Goal: Task Accomplishment & Management: Manage account settings

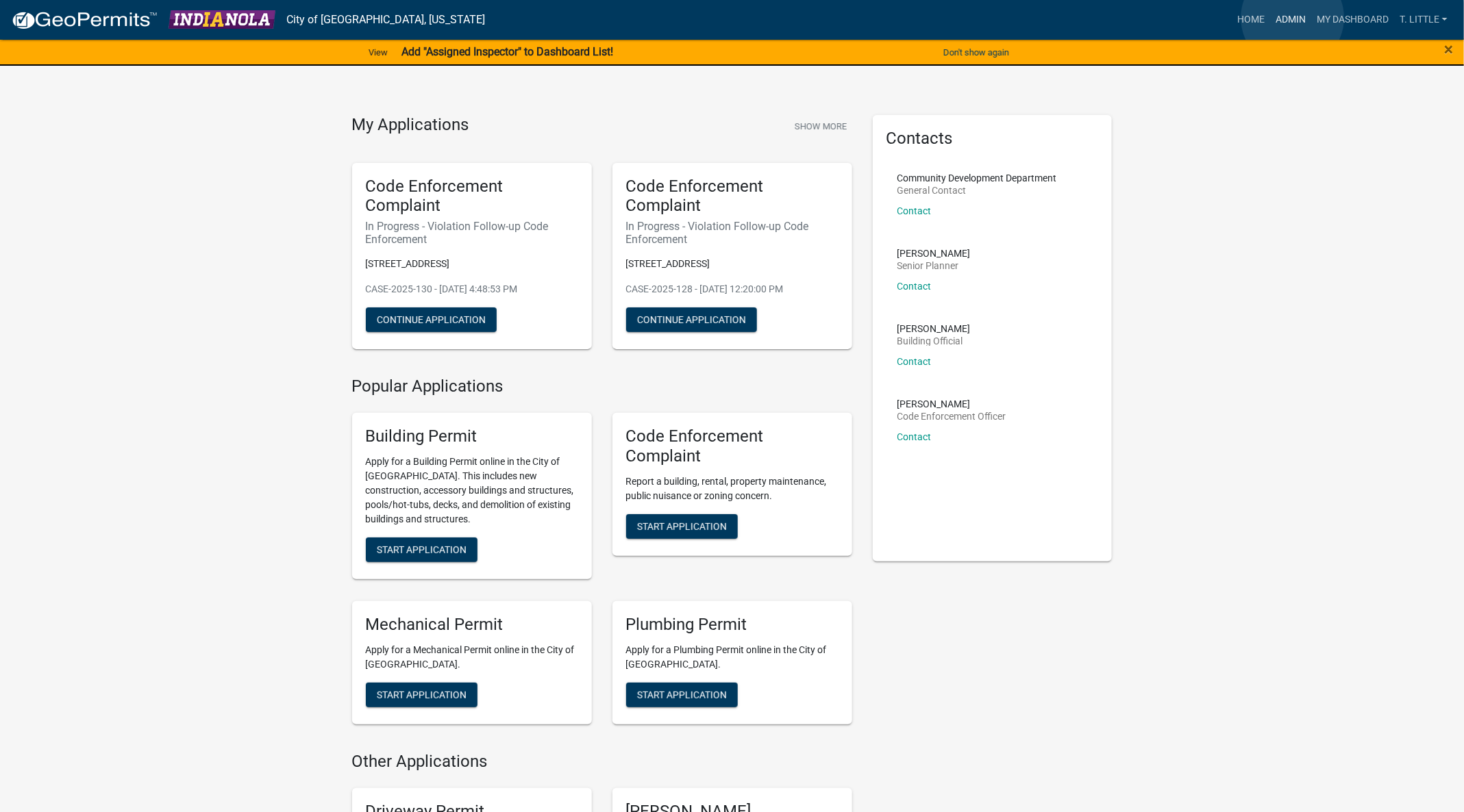
click at [1293, 17] on link "Admin" at bounding box center [1291, 20] width 41 height 26
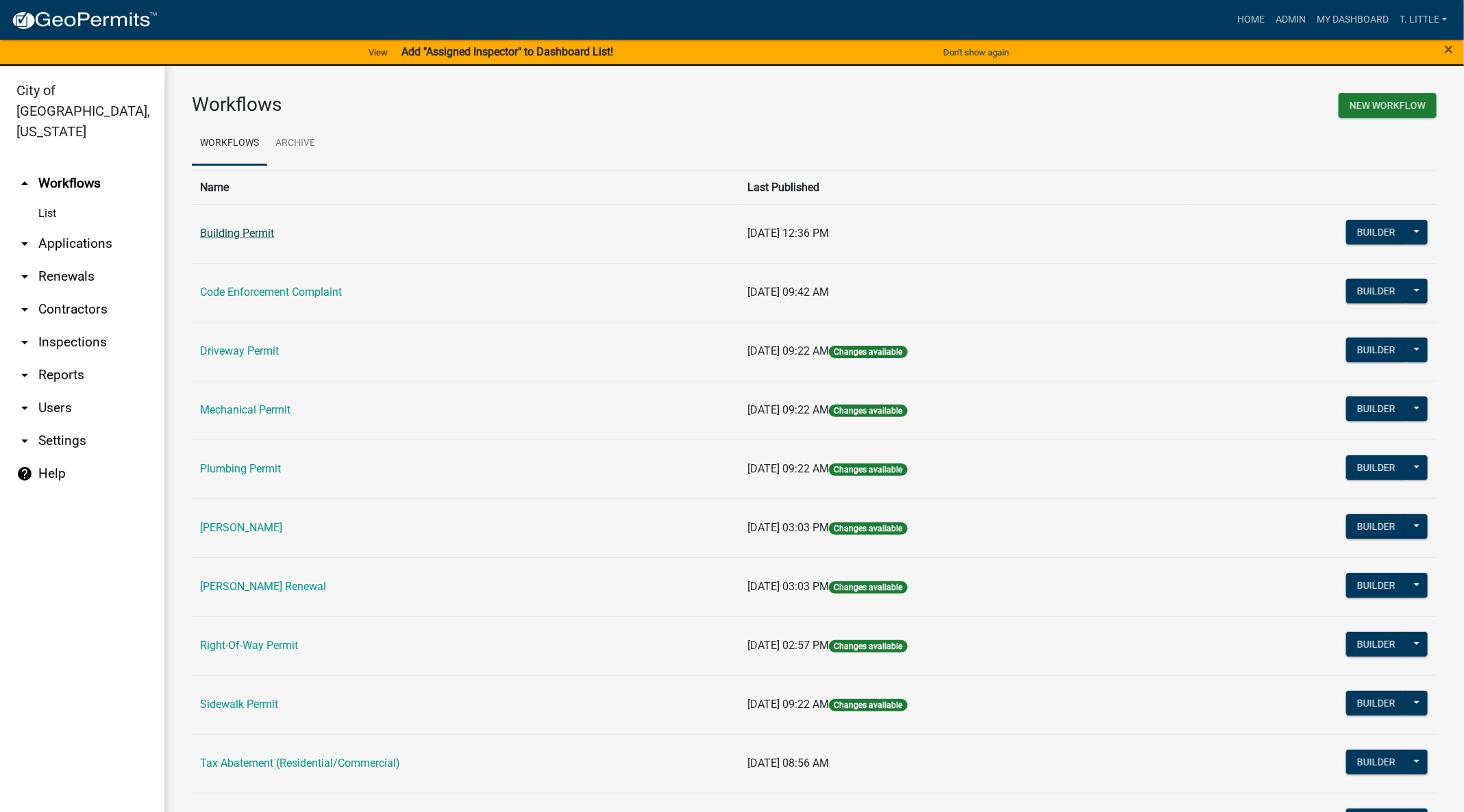
click at [243, 236] on link "Building Permit" at bounding box center [237, 233] width 74 height 13
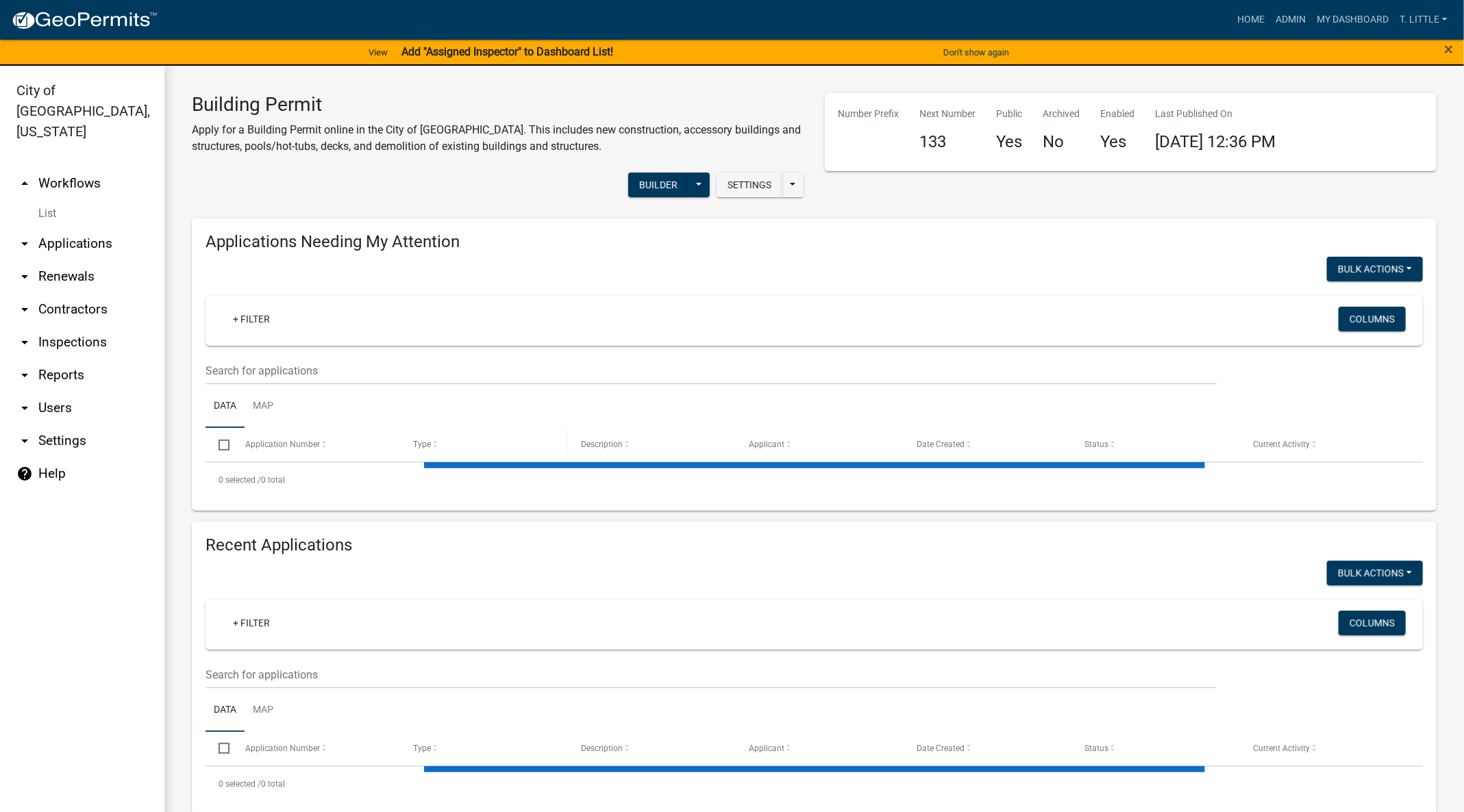
select select "3: 100"
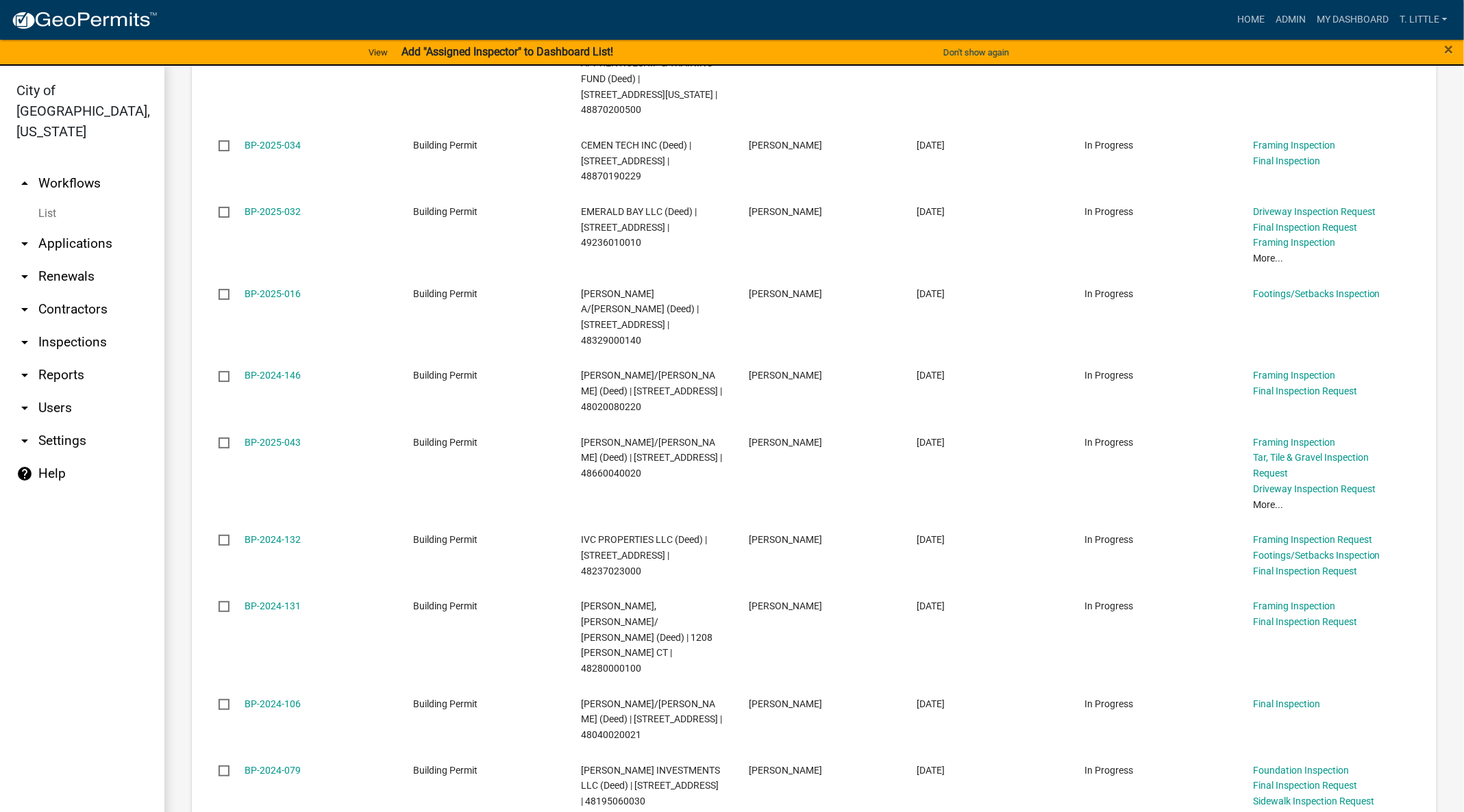
scroll to position [2672, 0]
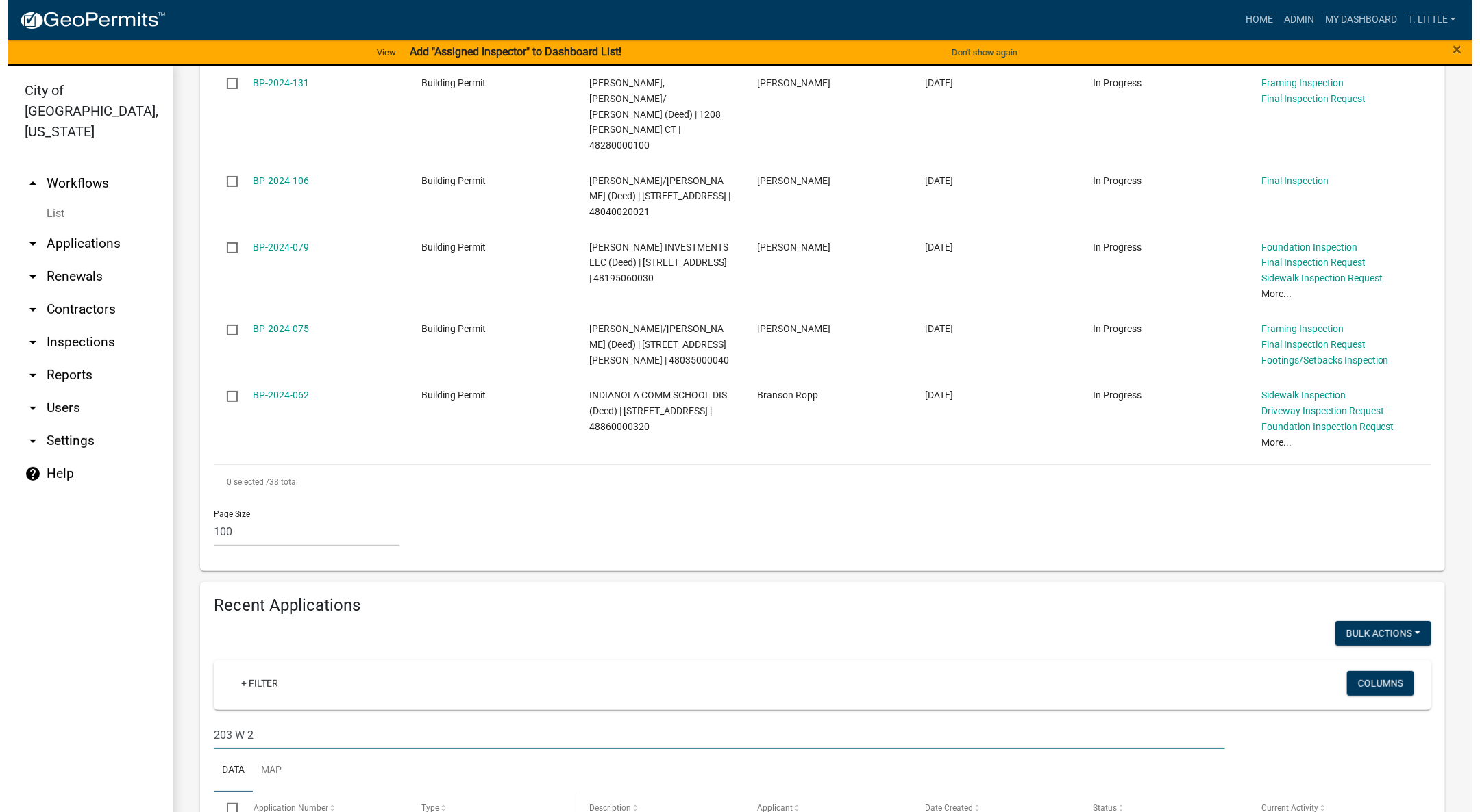
scroll to position [3010, 0]
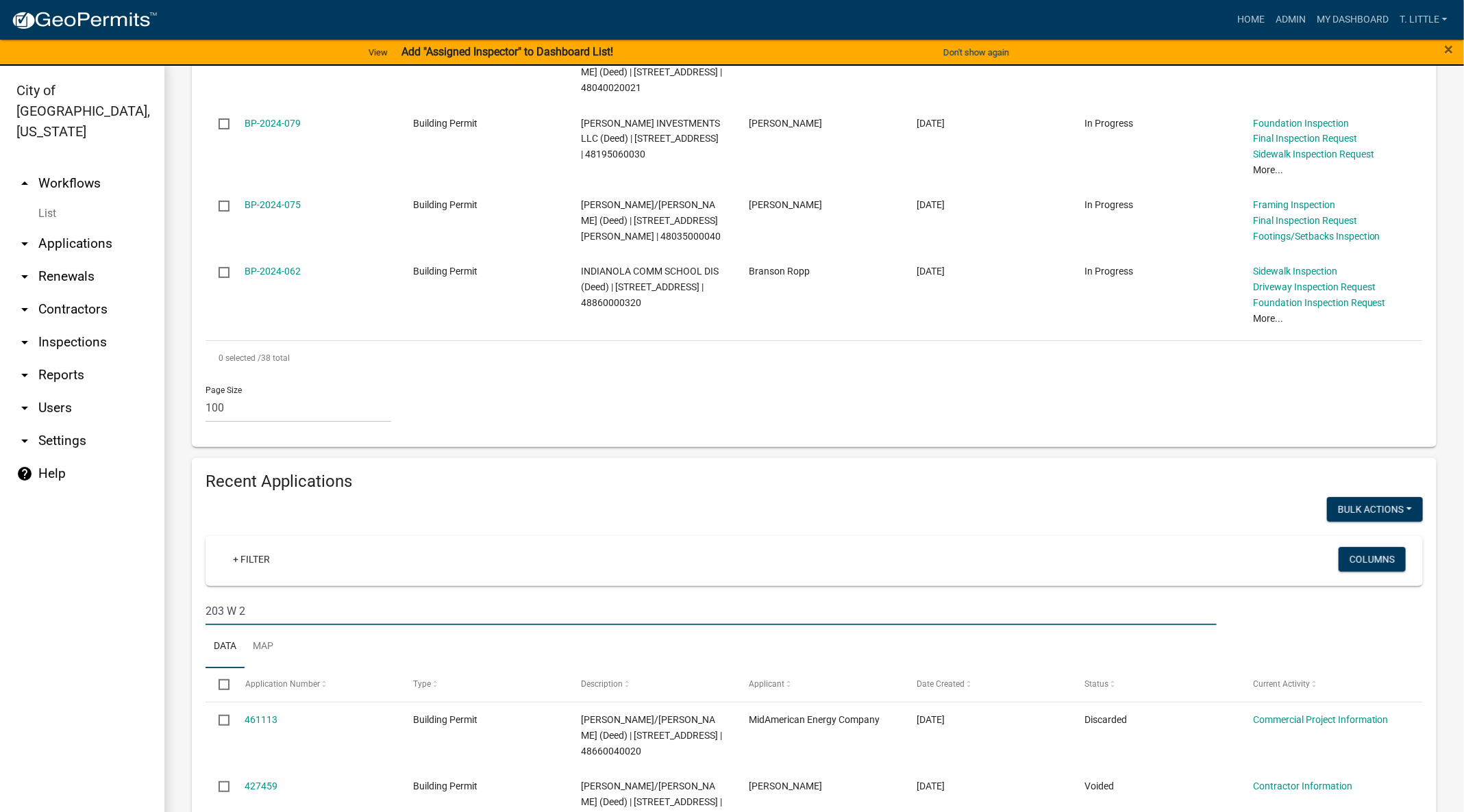
type input "203 W 2"
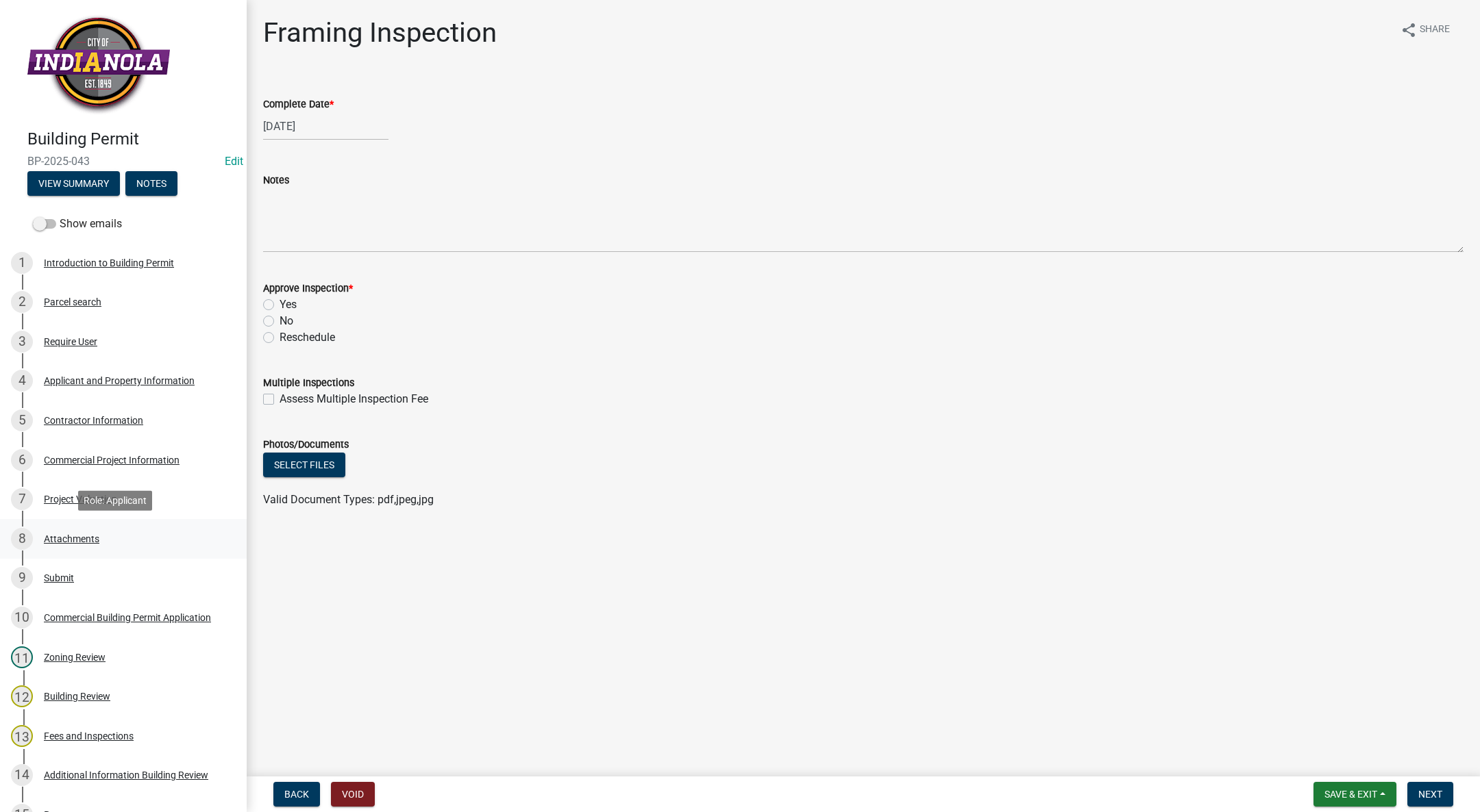
click at [86, 531] on div "8 Attachments" at bounding box center [118, 539] width 214 height 22
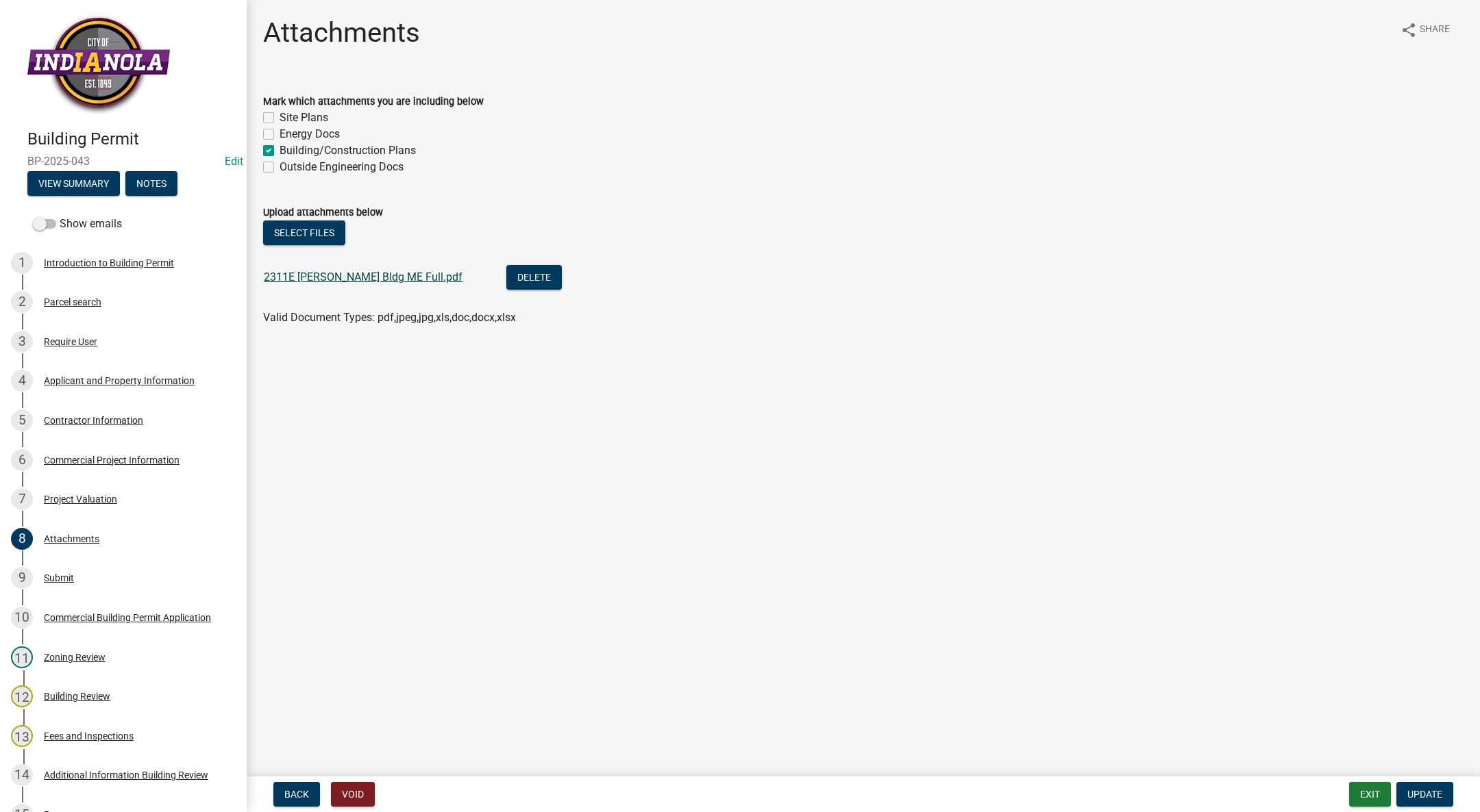
click at [345, 274] on link "2311E [PERSON_NAME] Bldg ME Full.pdf" at bounding box center [363, 277] width 199 height 13
